Goal: Transaction & Acquisition: Purchase product/service

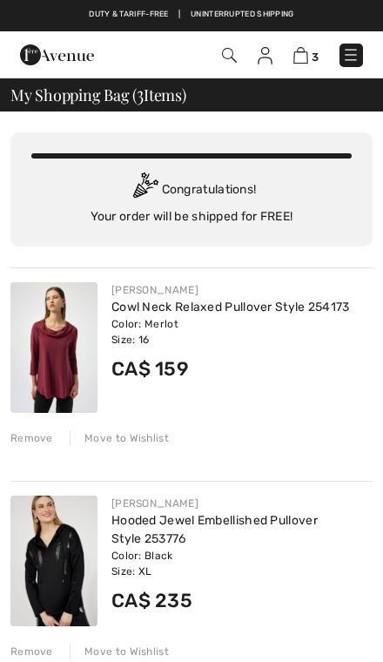
click at [41, 443] on div "Remove" at bounding box center [31, 438] width 43 height 16
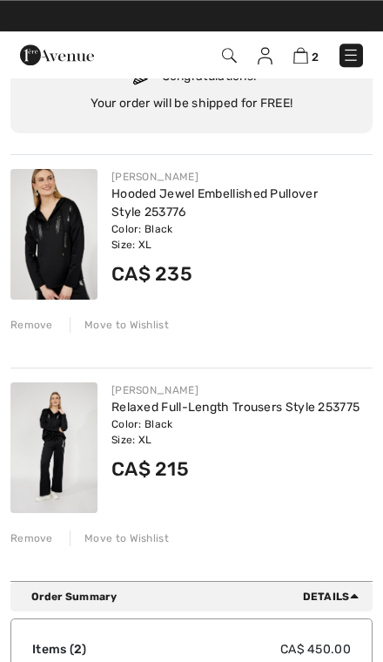
scroll to position [113, 0]
click at [62, 455] on img at bounding box center [53, 447] width 87 height 131
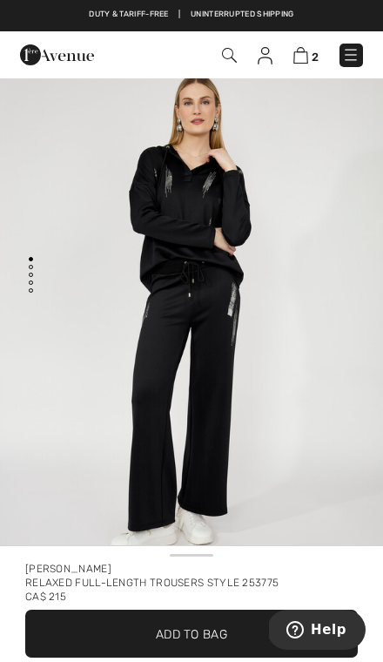
click at [300, 63] on img at bounding box center [300, 55] width 15 height 17
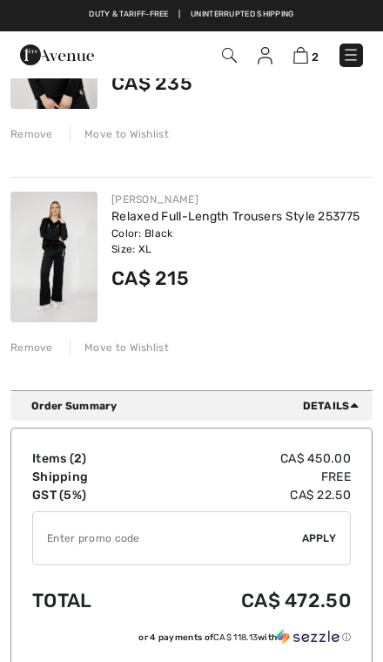
click at [64, 541] on input "TEXT" at bounding box center [167, 538] width 269 height 52
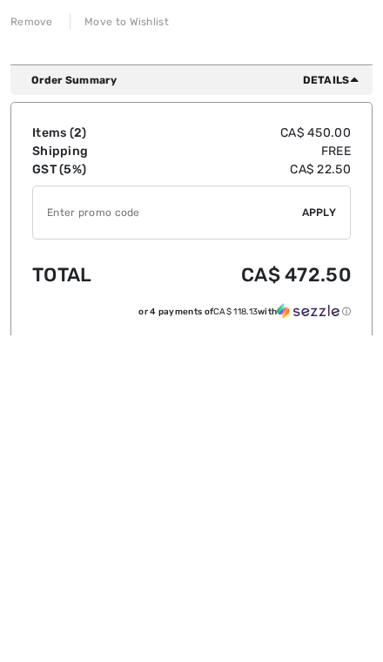
scroll to position [630, 0]
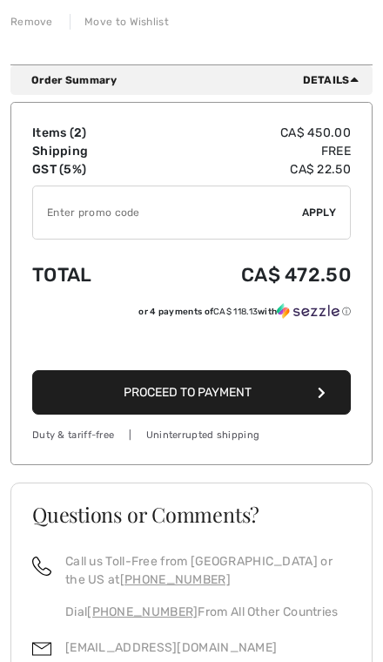
click at [66, 213] on input "TEXT" at bounding box center [167, 212] width 269 height 52
paste input "OC001516A2"
type input "OC001516A2"
click at [321, 217] on span "Apply" at bounding box center [319, 213] width 35 height 16
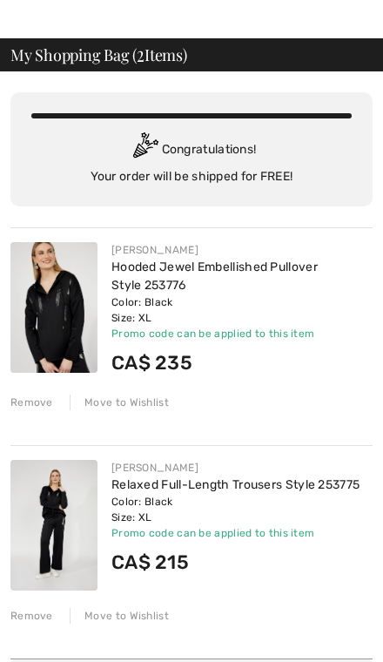
scroll to position [42, 0]
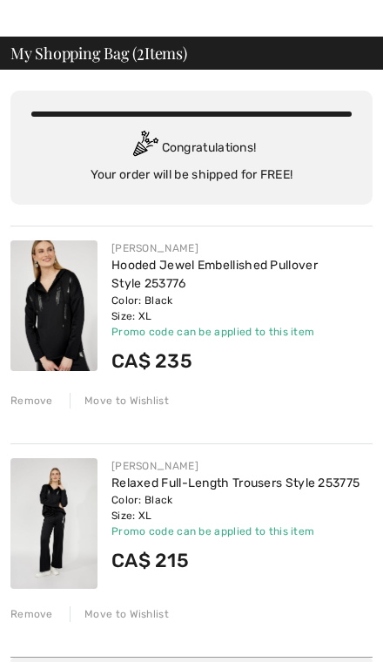
click at [57, 296] on img at bounding box center [53, 305] width 87 height 131
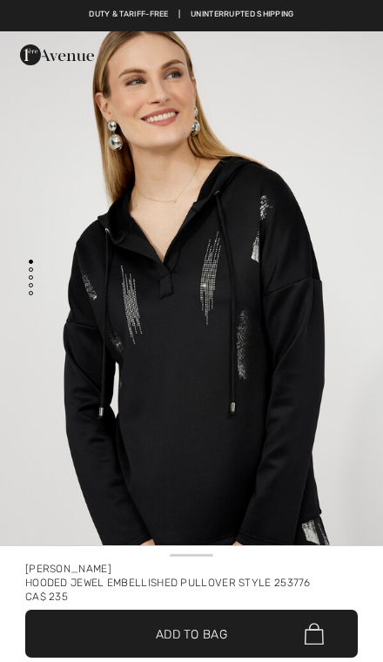
checkbox input "true"
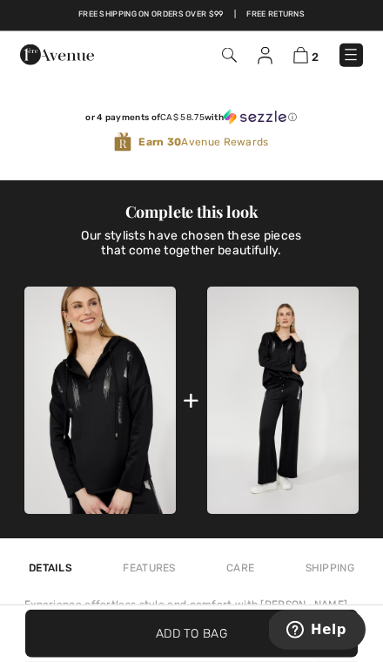
scroll to position [937, 0]
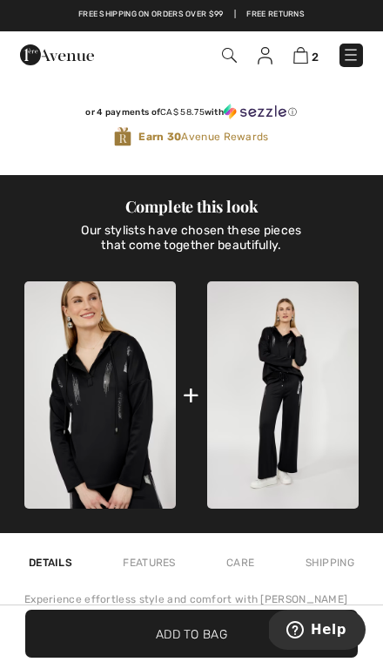
click at [273, 426] on img at bounding box center [283, 395] width 152 height 228
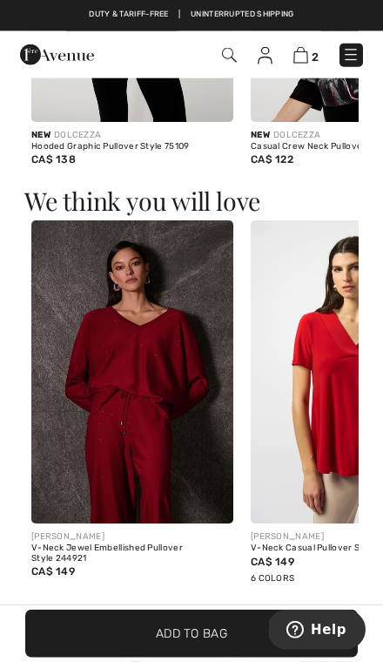
scroll to position [2123, 0]
click at [110, 394] on img at bounding box center [132, 371] width 202 height 303
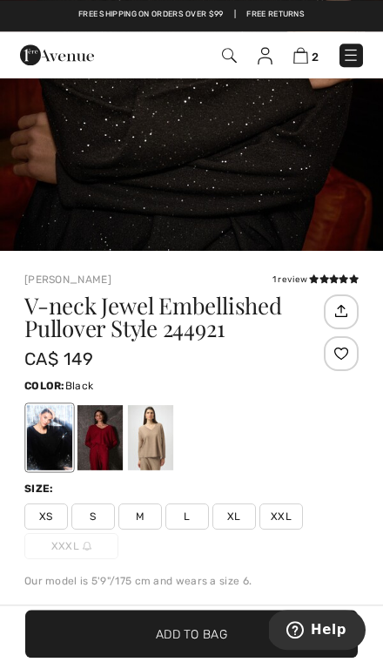
scroll to position [4095, 0]
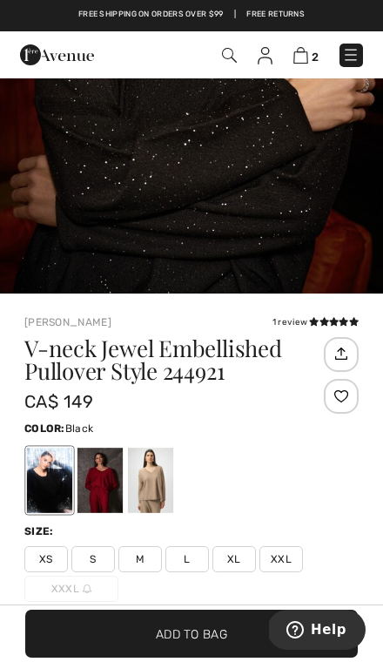
click at [334, 319] on icon at bounding box center [334, 321] width 10 height 9
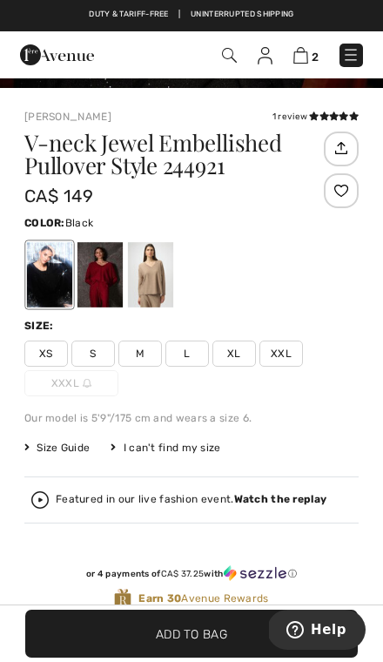
scroll to position [560, 0]
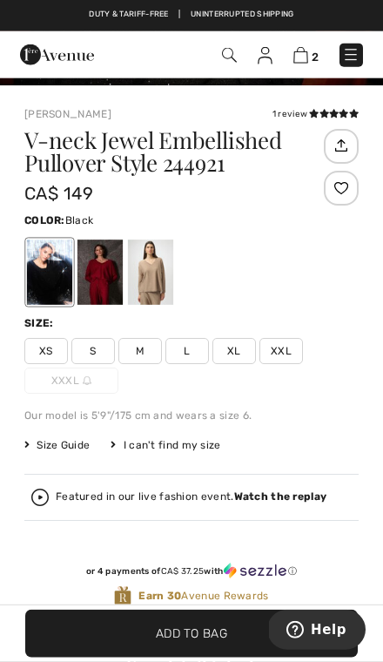
click at [229, 495] on div "Featured in our live fashion event. Watch the replay" at bounding box center [191, 496] width 271 height 11
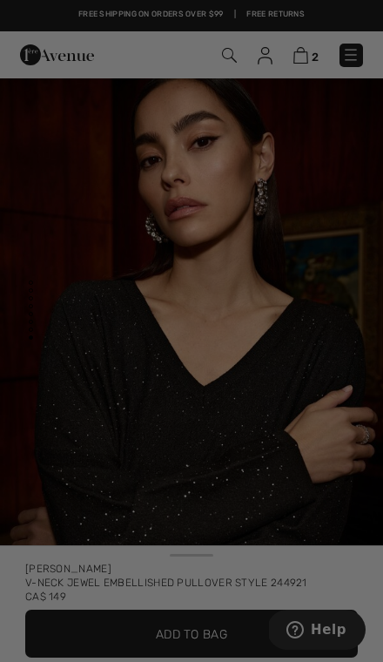
scroll to position [0, 0]
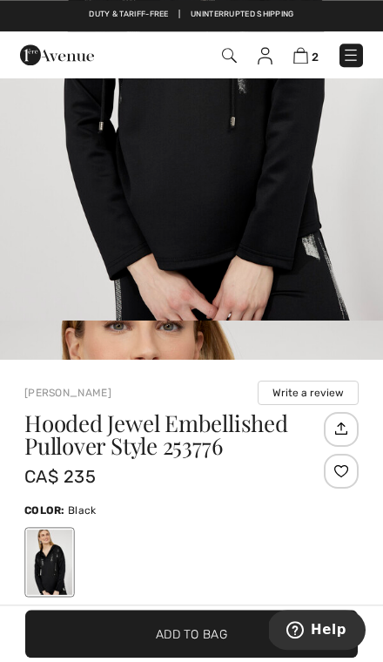
click at [256, 325] on img "2 / 4" at bounding box center [191, 607] width 383 height 575
